Goal: Transaction & Acquisition: Book appointment/travel/reservation

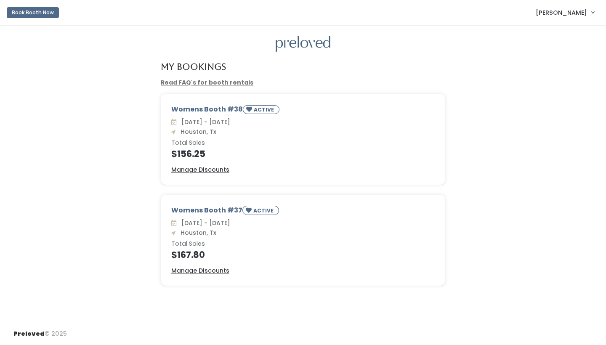
click at [567, 15] on span "[PERSON_NAME]" at bounding box center [561, 12] width 51 height 9
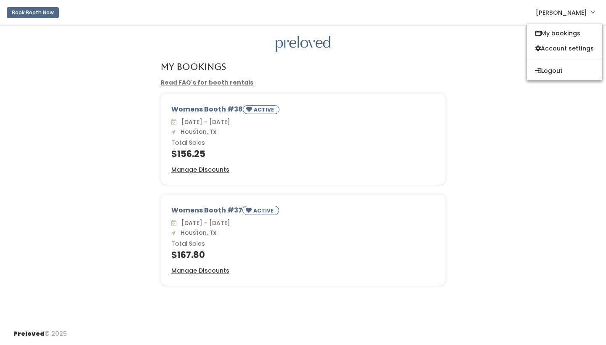
click at [50, 14] on button "Book Booth Now" at bounding box center [33, 12] width 52 height 11
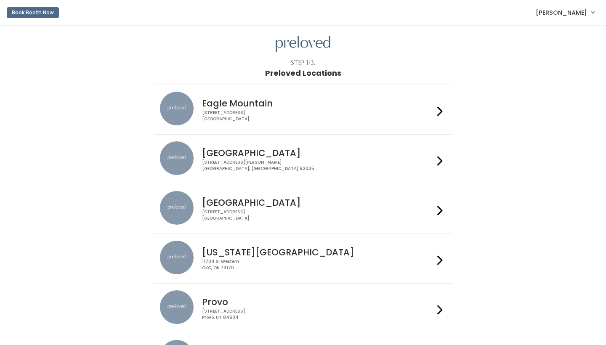
click at [283, 215] on div "3903 N Braeswood Blvd Houston, TX 77025" at bounding box center [317, 215] width 231 height 12
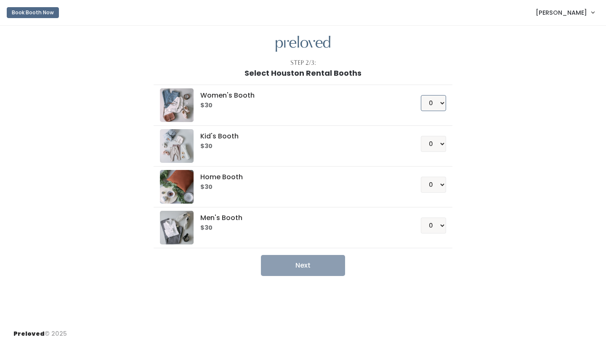
select select "1"
click at [330, 264] on button "Next" at bounding box center [303, 265] width 84 height 21
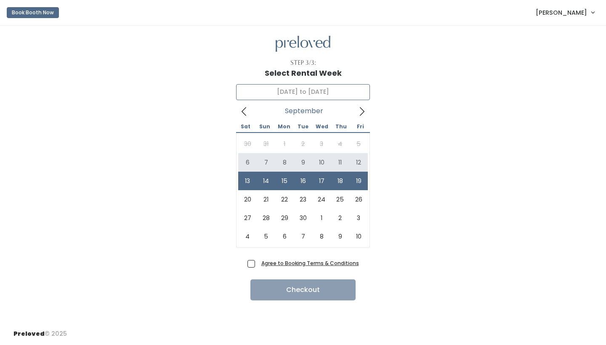
type input "September 6 to September 12"
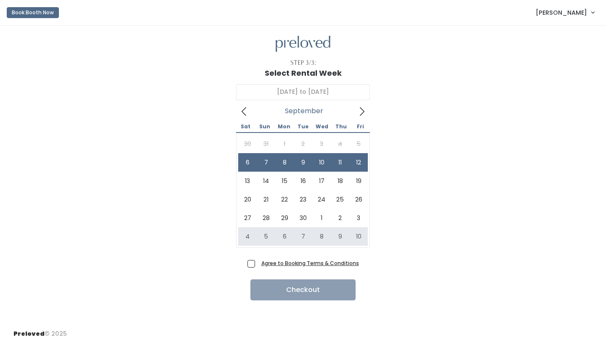
click at [258, 262] on span "Agree to Booking Terms & Conditions" at bounding box center [308, 263] width 101 height 8
click at [258, 262] on input "Agree to Booking Terms & Conditions" at bounding box center [260, 261] width 5 height 5
checkbox input "true"
click at [268, 289] on button "Checkout" at bounding box center [302, 289] width 105 height 21
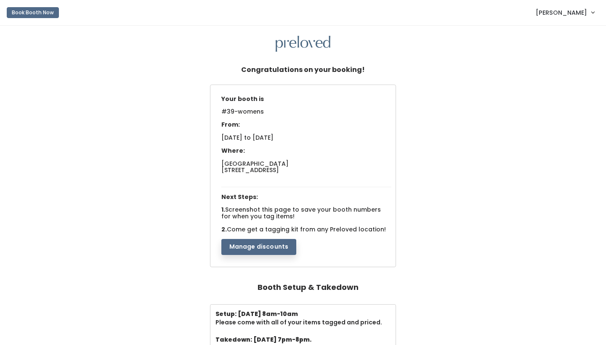
click at [271, 243] on button "Manage discounts" at bounding box center [258, 247] width 75 height 16
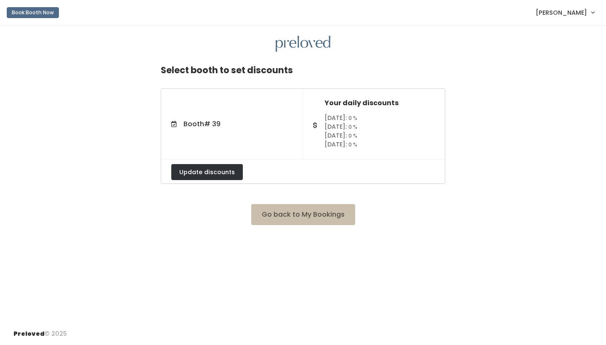
click at [219, 172] on button "Update discounts" at bounding box center [207, 172] width 72 height 16
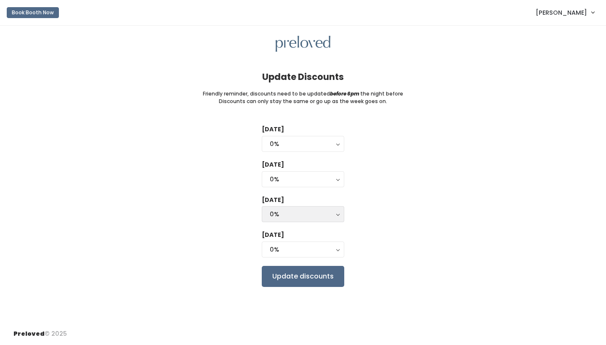
click at [333, 213] on div "0%" at bounding box center [303, 214] width 66 height 9
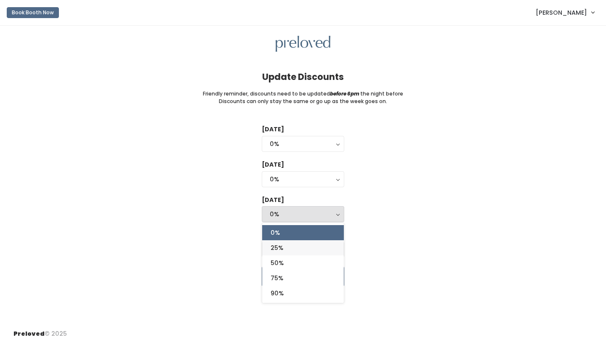
click at [296, 244] on link "25%" at bounding box center [303, 247] width 82 height 15
select select "25%"
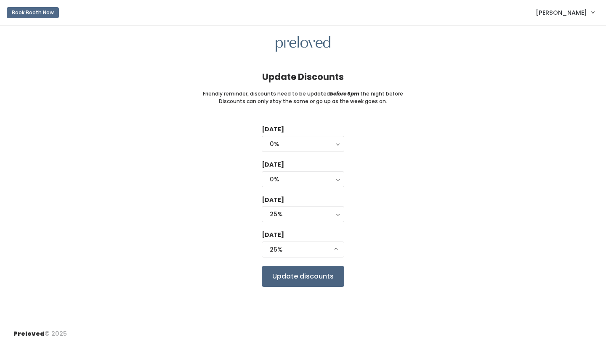
click at [319, 271] on input "Update discounts" at bounding box center [303, 276] width 82 height 21
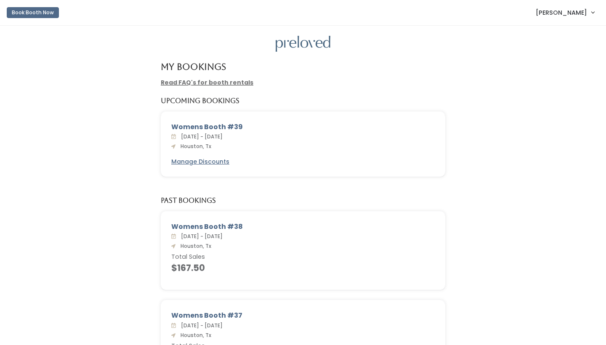
click at [38, 15] on button "Book Booth Now" at bounding box center [33, 12] width 52 height 11
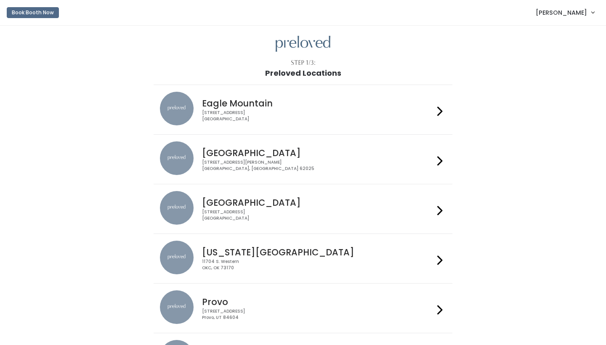
click at [329, 200] on h4 "Houston" at bounding box center [317, 203] width 231 height 10
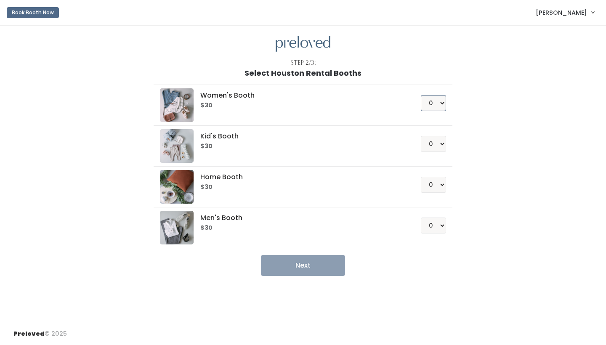
select select "1"
click at [308, 266] on button "Next" at bounding box center [303, 265] width 84 height 21
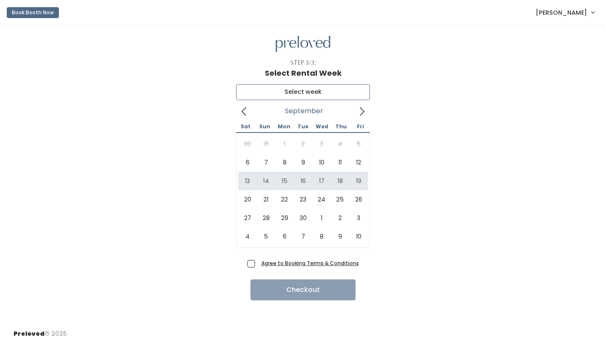
type input "September 13 to September 19"
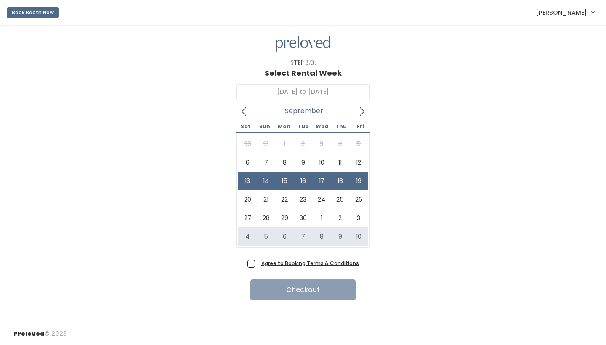
click at [257, 262] on label "Agree to Booking Terms & Conditions" at bounding box center [303, 263] width 112 height 9
click at [258, 262] on input "Agree to Booking Terms & Conditions" at bounding box center [260, 261] width 5 height 5
checkbox input "true"
click at [279, 288] on button "Checkout" at bounding box center [302, 289] width 105 height 21
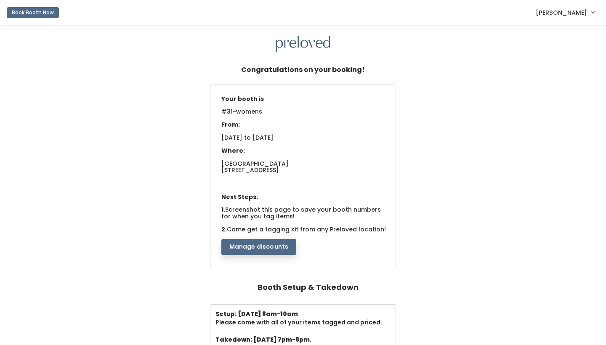
click at [261, 247] on button "Manage discounts" at bounding box center [258, 247] width 75 height 16
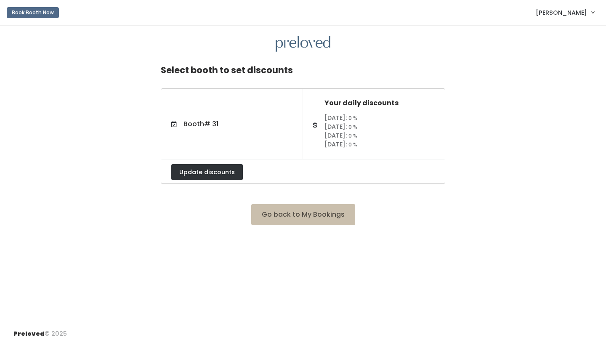
click at [219, 172] on button "Update discounts" at bounding box center [207, 172] width 72 height 16
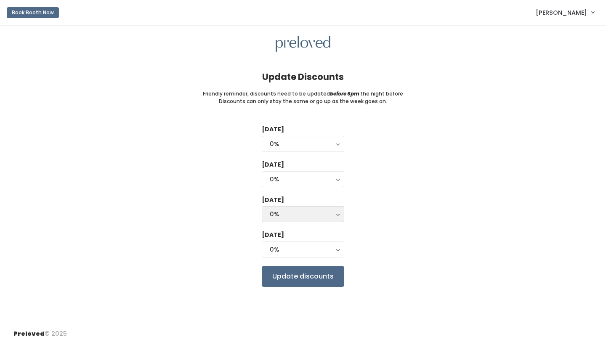
click at [337, 210] on button "0%" at bounding box center [303, 214] width 82 height 16
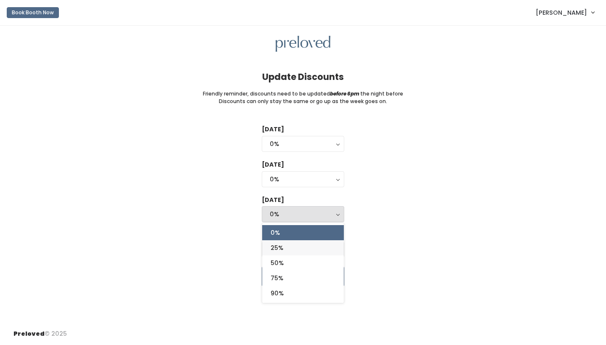
click at [304, 242] on link "25%" at bounding box center [303, 247] width 82 height 15
select select "25%"
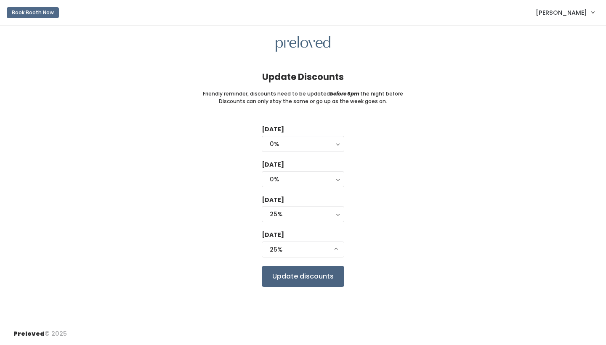
click at [299, 273] on input "Update discounts" at bounding box center [303, 276] width 82 height 21
